Goal: Information Seeking & Learning: Learn about a topic

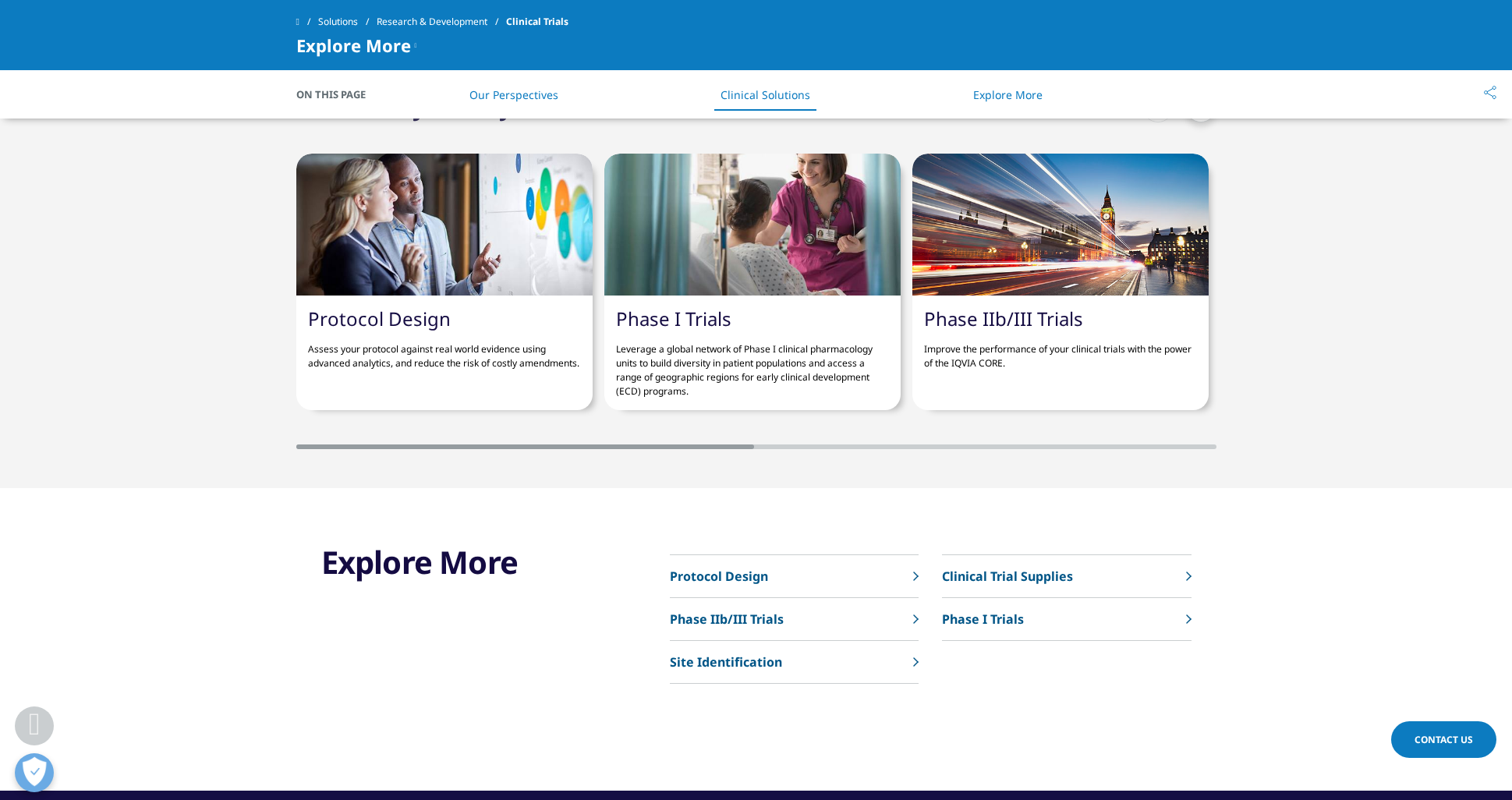
scroll to position [3442, 0]
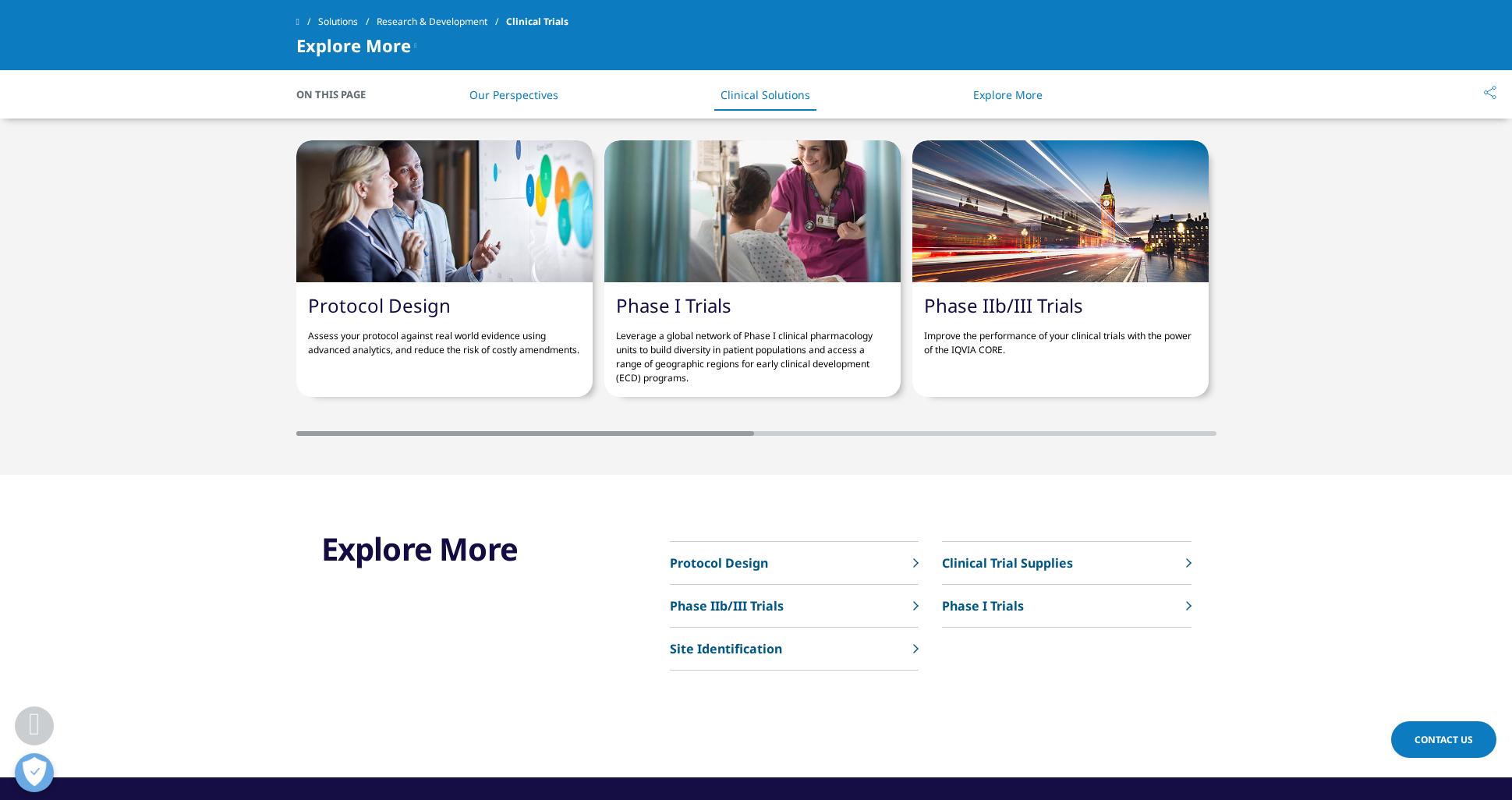
click at [403, 318] on link "Protocol Design" at bounding box center [379, 305] width 142 height 26
